Goal: Task Accomplishment & Management: Use online tool/utility

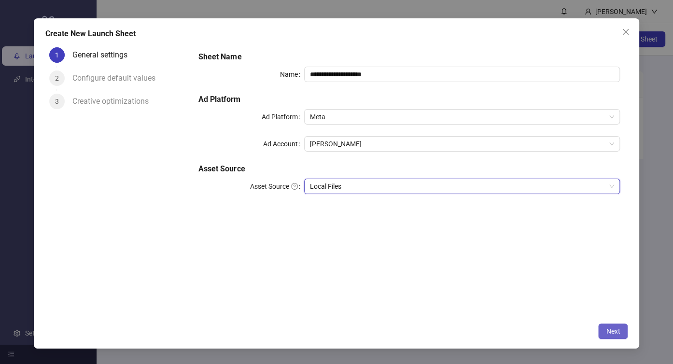
click at [616, 332] on span "Next" at bounding box center [613, 331] width 14 height 8
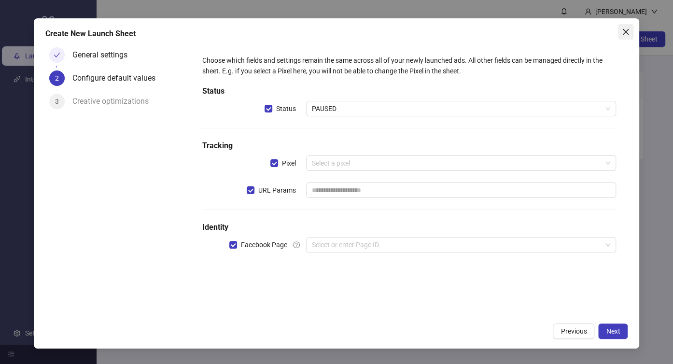
click at [622, 29] on icon "close" at bounding box center [626, 32] width 8 height 8
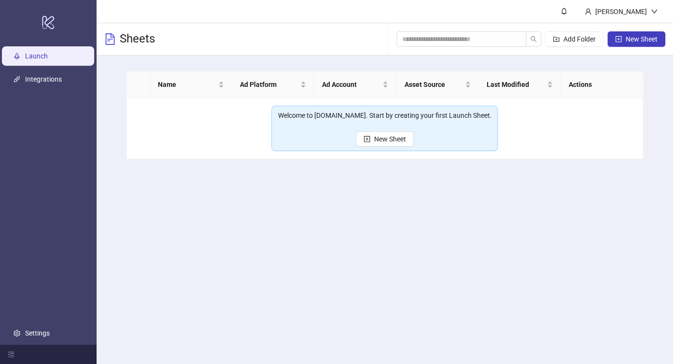
click at [415, 138] on div "Welcome to [DOMAIN_NAME]. Start by creating your first Launch Sheet. New Sheet" at bounding box center [385, 128] width 214 height 37
click at [402, 138] on span "New Sheet" at bounding box center [390, 139] width 32 height 8
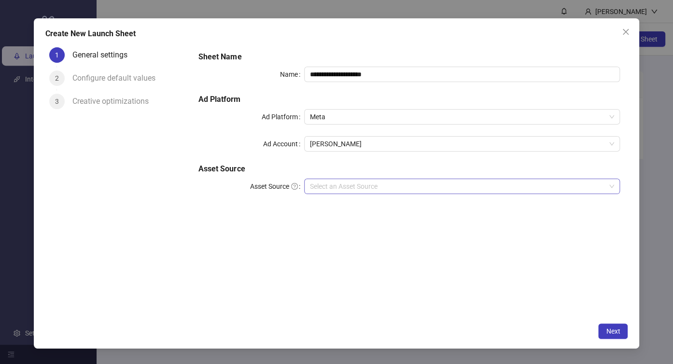
click at [433, 187] on input "Asset Source" at bounding box center [458, 186] width 296 height 14
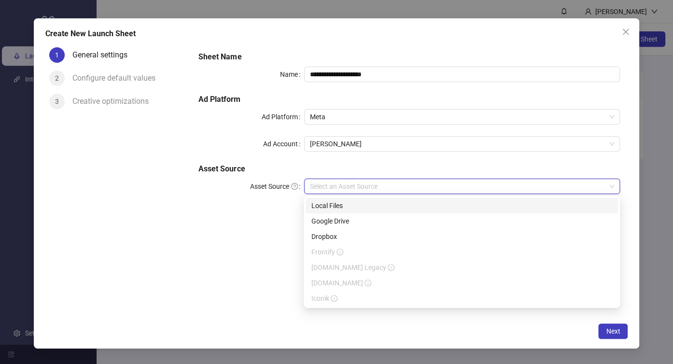
click at [371, 207] on div "Local Files" at bounding box center [461, 205] width 301 height 11
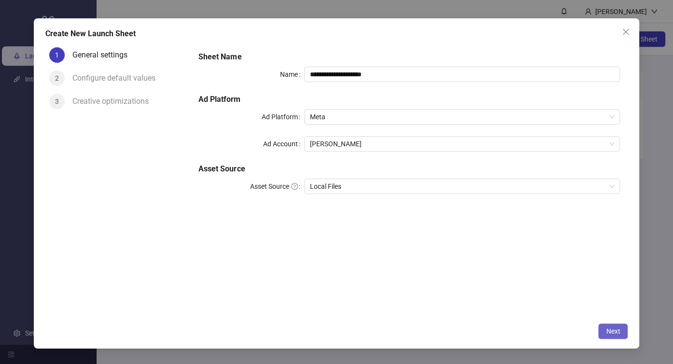
click at [604, 328] on button "Next" at bounding box center [612, 330] width 29 height 15
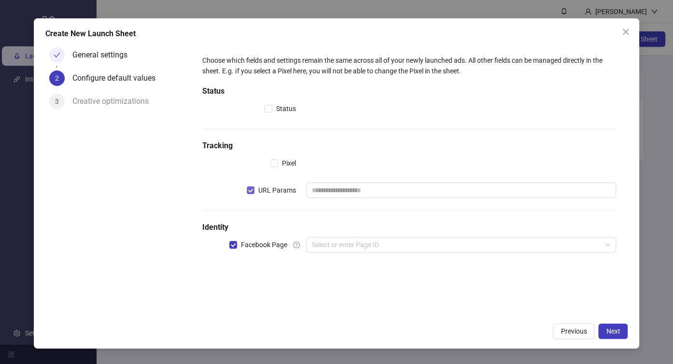
click at [255, 188] on span "URL Params" at bounding box center [276, 190] width 45 height 11
click at [229, 239] on label "Facebook Page" at bounding box center [260, 244] width 62 height 11
click at [610, 326] on button "Next" at bounding box center [612, 330] width 29 height 15
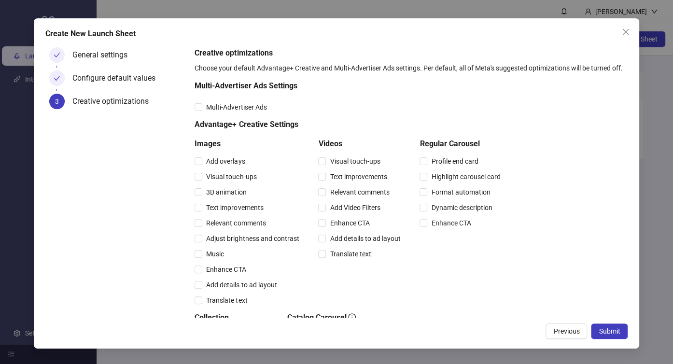
click at [610, 326] on button "Submit" at bounding box center [609, 330] width 37 height 15
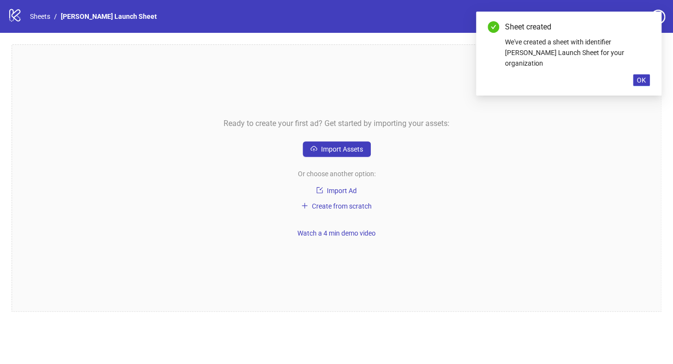
click at [350, 139] on div "Ready to create your first ad? Get started by importing your assets: Import Ass…" at bounding box center [337, 177] width 650 height 267
click at [346, 151] on span "Import Assets" at bounding box center [342, 149] width 42 height 8
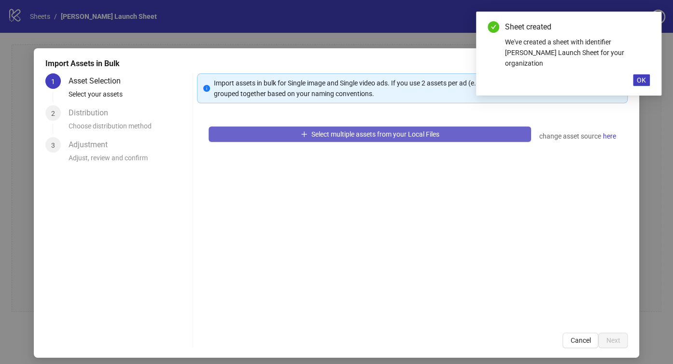
click at [346, 138] on button "Select multiple assets from your Local Files" at bounding box center [370, 133] width 322 height 15
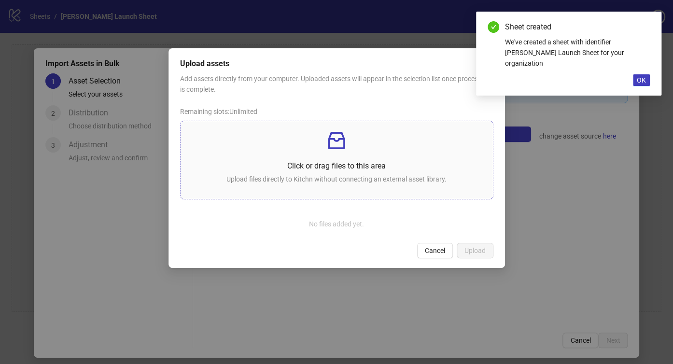
click at [294, 150] on p at bounding box center [336, 140] width 297 height 23
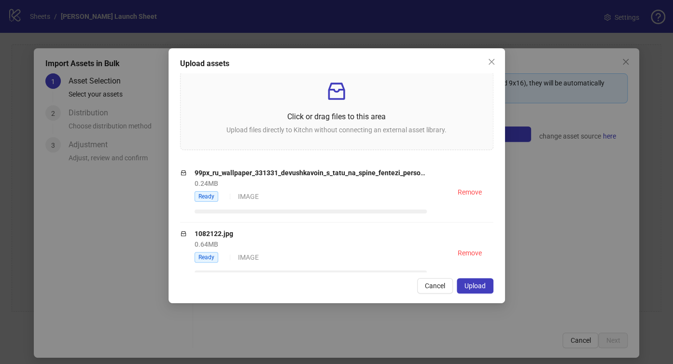
scroll to position [48, 0]
click at [479, 286] on span "Upload" at bounding box center [474, 286] width 21 height 8
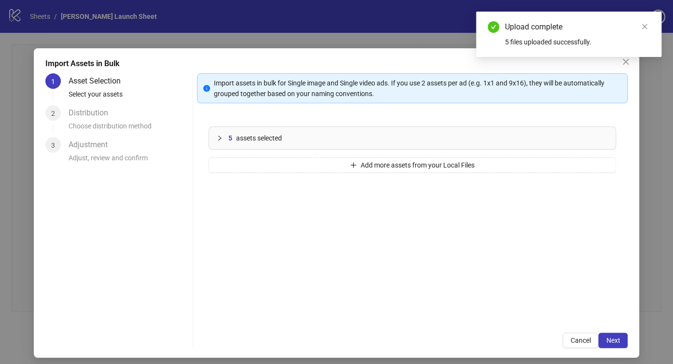
scroll to position [0, 0]
click at [228, 138] on span "5" at bounding box center [230, 138] width 4 height 11
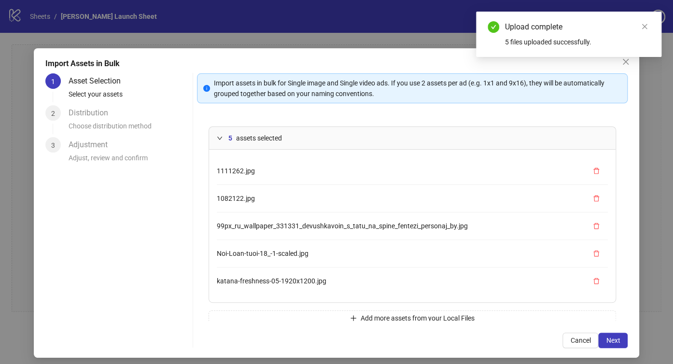
click at [228, 138] on span "5" at bounding box center [230, 138] width 4 height 11
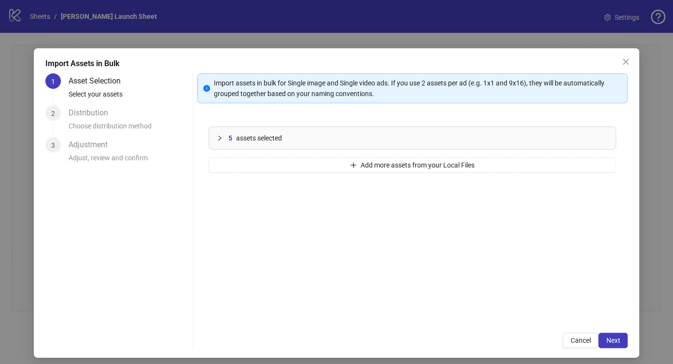
click at [228, 138] on span "5" at bounding box center [230, 138] width 4 height 11
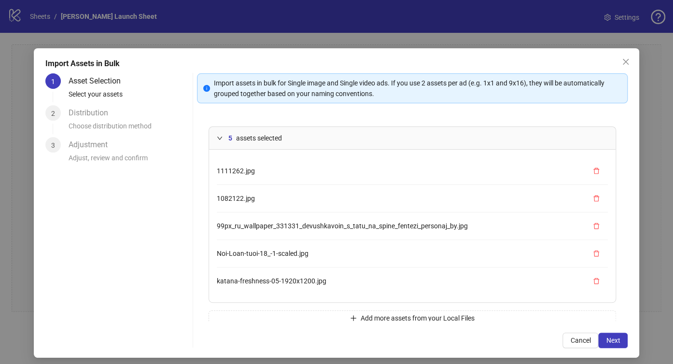
click at [228, 138] on span "5" at bounding box center [230, 138] width 4 height 11
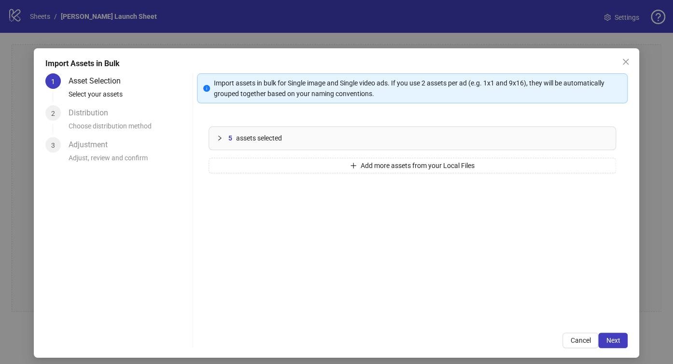
scroll to position [5, 0]
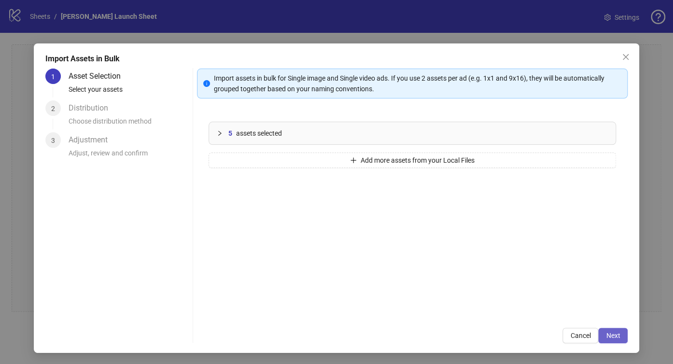
click at [606, 334] on span "Next" at bounding box center [613, 336] width 14 height 8
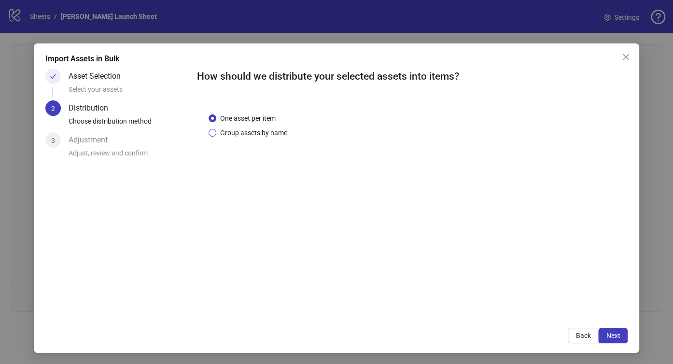
click at [217, 129] on span "Group assets by name" at bounding box center [253, 132] width 75 height 11
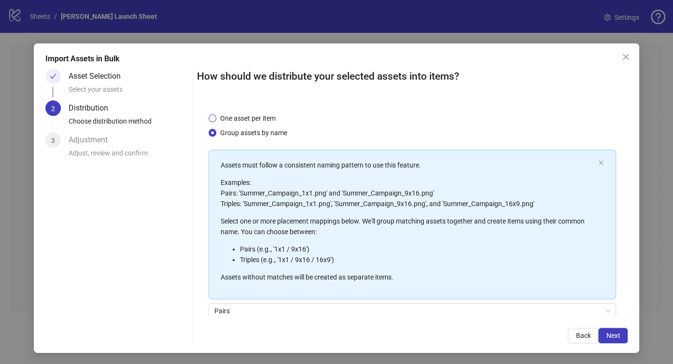
click at [216, 118] on span "One asset per item" at bounding box center [247, 118] width 63 height 11
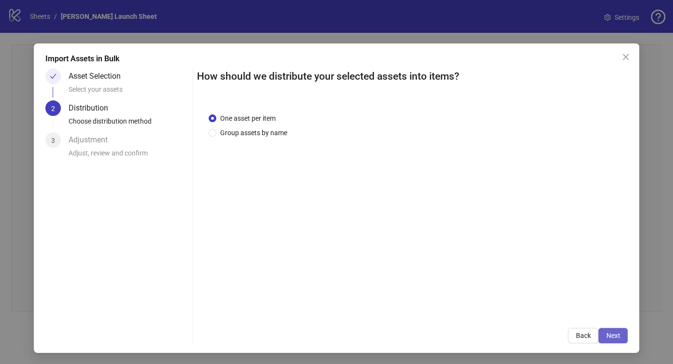
click at [615, 330] on button "Next" at bounding box center [612, 335] width 29 height 15
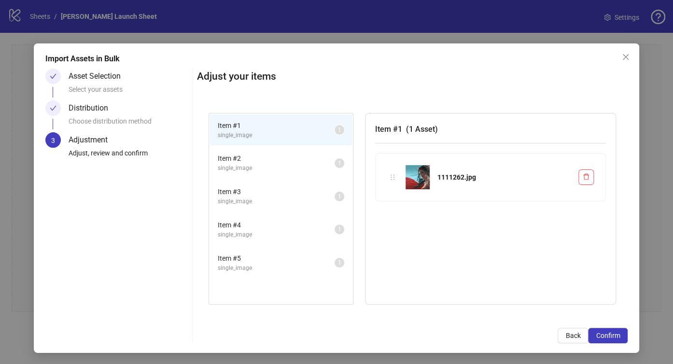
click at [274, 160] on span "Item # 2" at bounding box center [276, 158] width 117 height 11
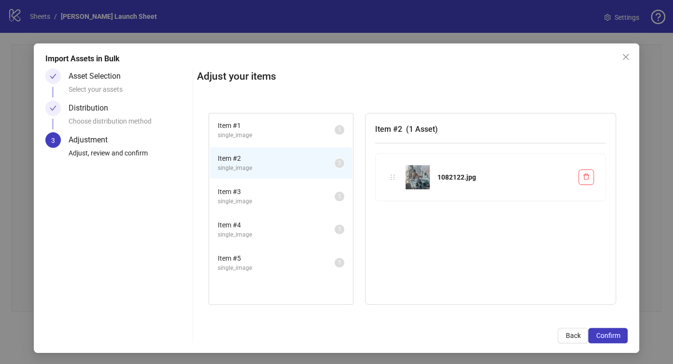
click at [271, 143] on li "Item # 1 single_image 1" at bounding box center [281, 129] width 142 height 31
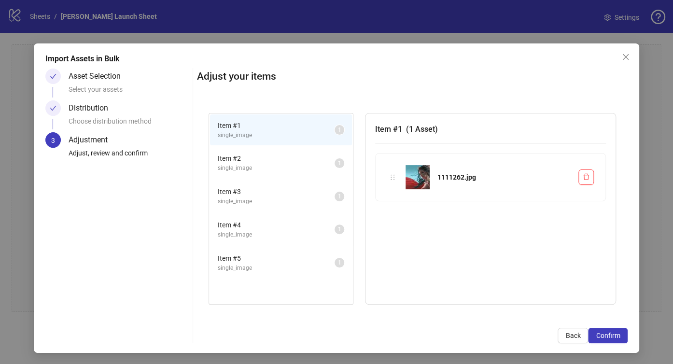
click at [259, 186] on span "Item # 3" at bounding box center [276, 191] width 117 height 11
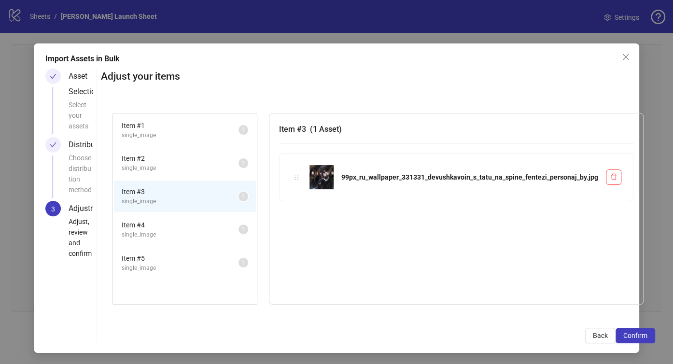
click at [164, 137] on span "single_image" at bounding box center [180, 135] width 117 height 9
